Goal: Find specific page/section: Find specific page/section

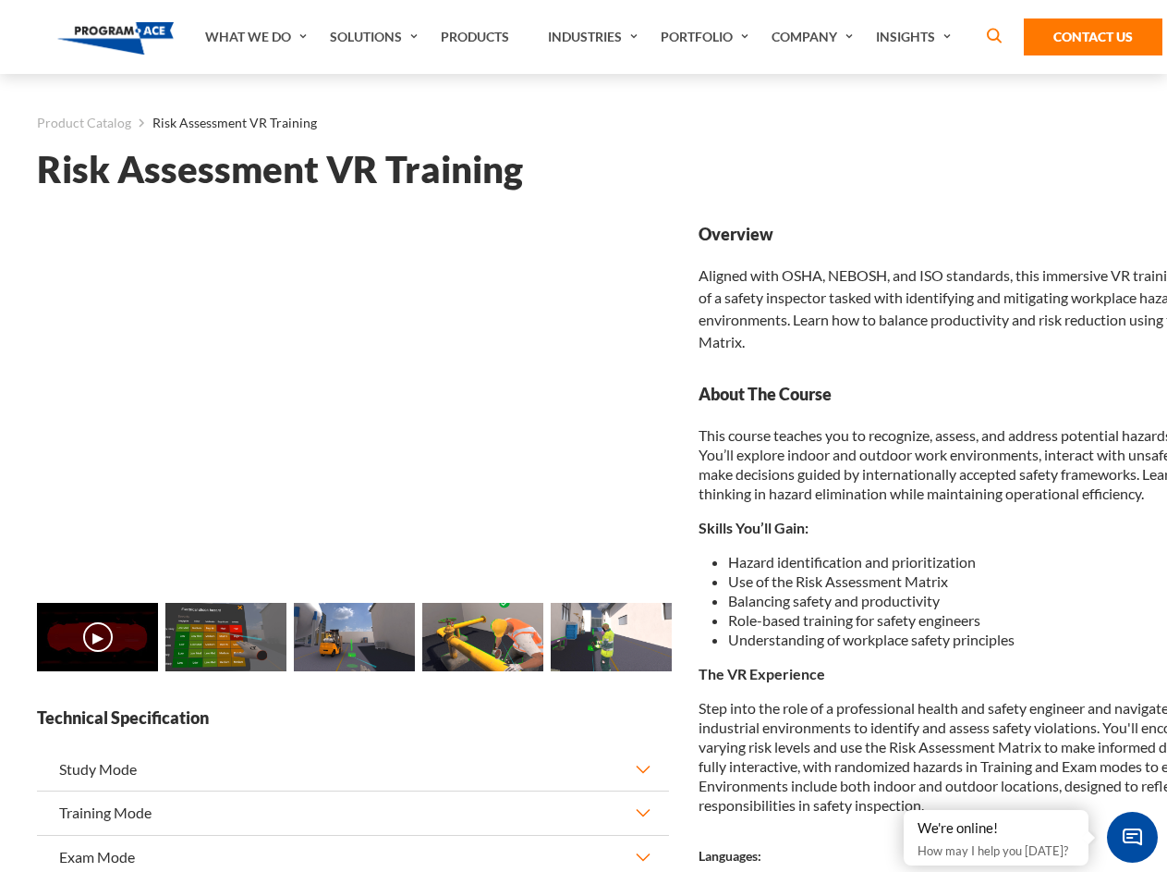
click at [376, 37] on link "Solutions" at bounding box center [376, 37] width 111 height 74
click at [0, 0] on div "AI & Computer Vision Solutions Computer Vision Quality Control AI tools for fas…" at bounding box center [0, 0] width 0 height 0
click at [0, 0] on div "AI & Computer Vision Solutions Virtual Training Solutions Virtual Tour Solution…" at bounding box center [0, 0] width 0 height 0
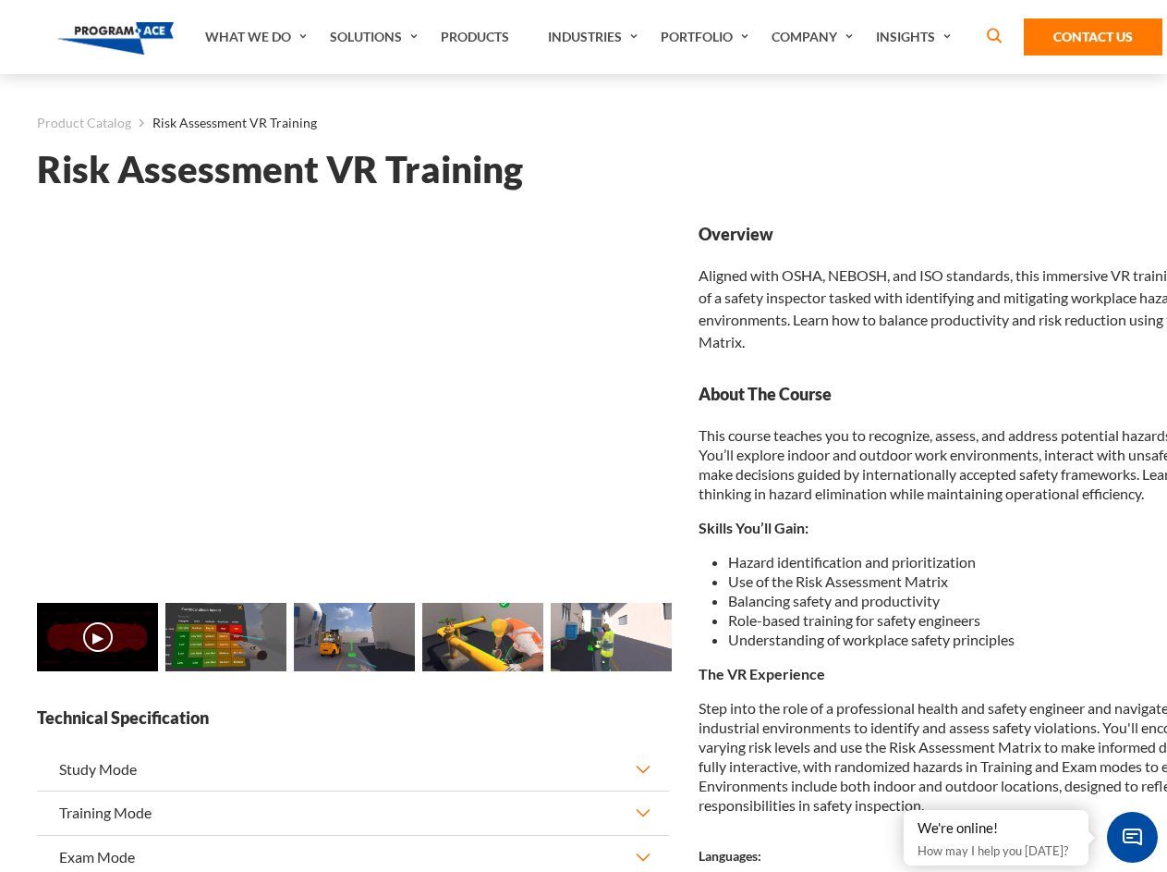
click at [0, 0] on div "AI & Computer Vision Solutions Virtual Training Solutions Virtual Tour Solution…" at bounding box center [0, 0] width 0 height 0
click at [0, 0] on div "AI & Computer Vision Solutions Computer Vision Quality Control AI tools for fas…" at bounding box center [0, 0] width 0 height 0
